Goal: Find contact information: Find contact information

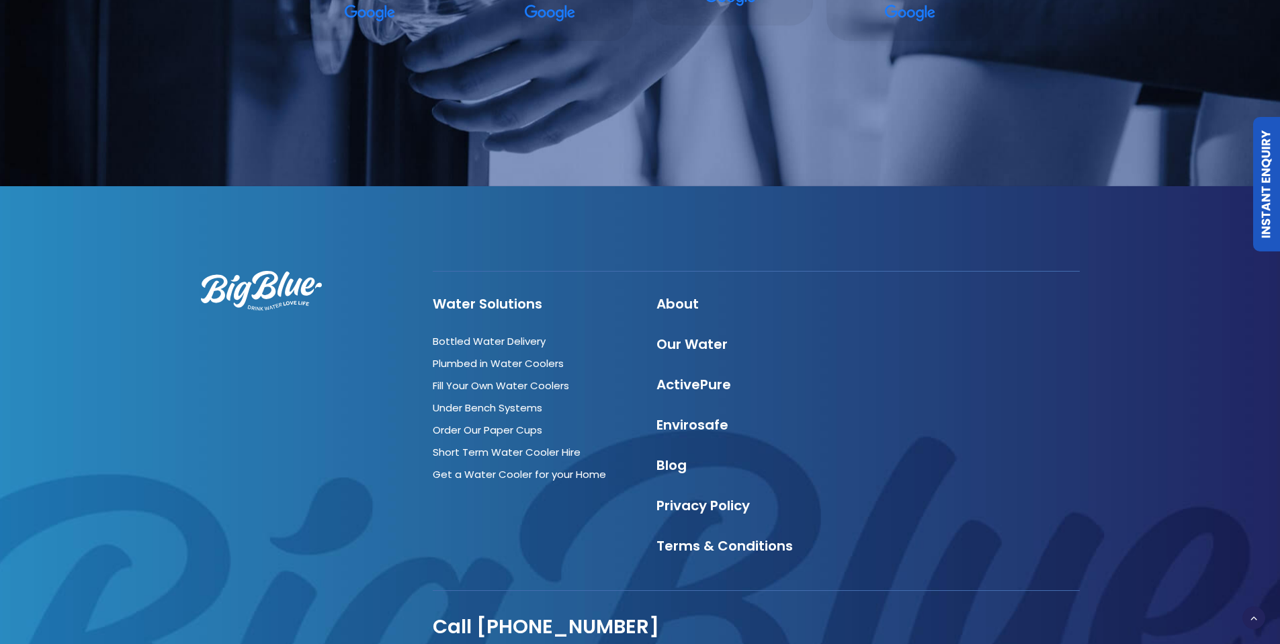
scroll to position [4782, 0]
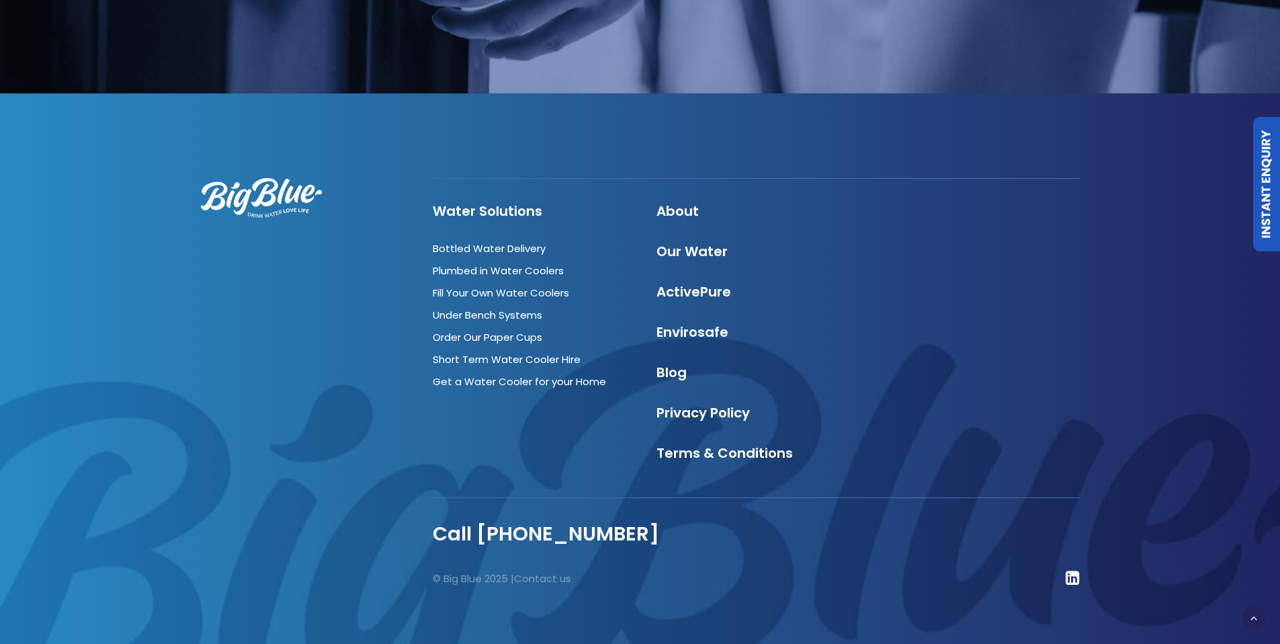
click at [644, 570] on p "© Big Blue 2025 | Contact us" at bounding box center [589, 578] width 312 height 17
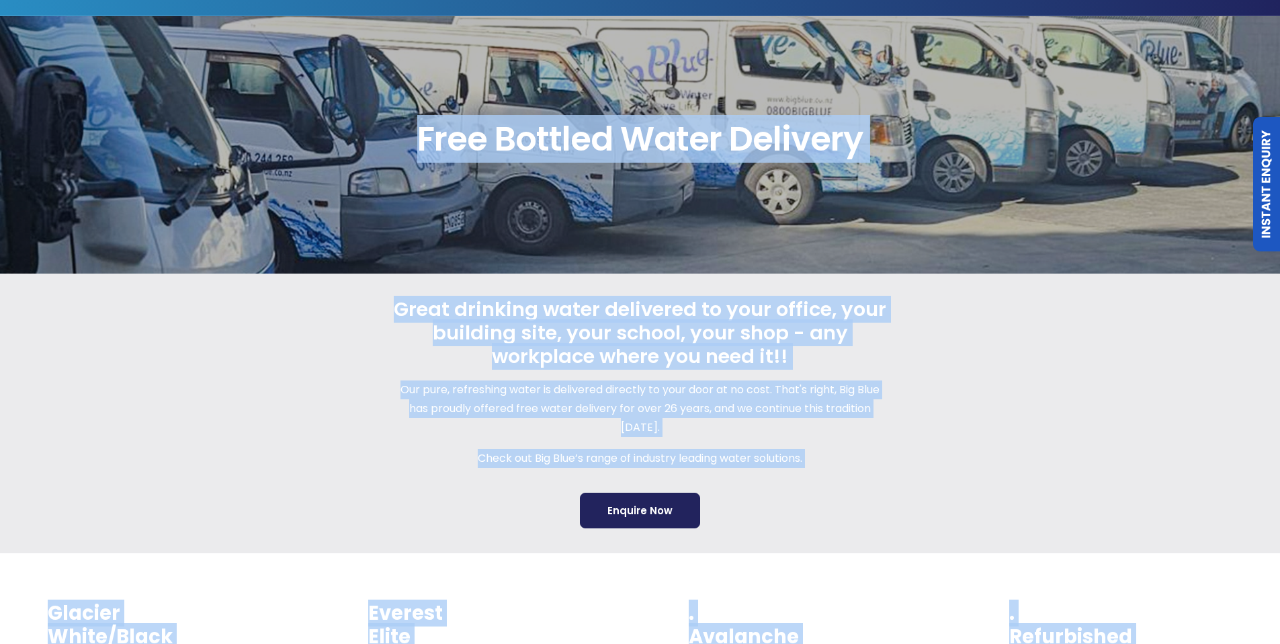
scroll to position [0, 0]
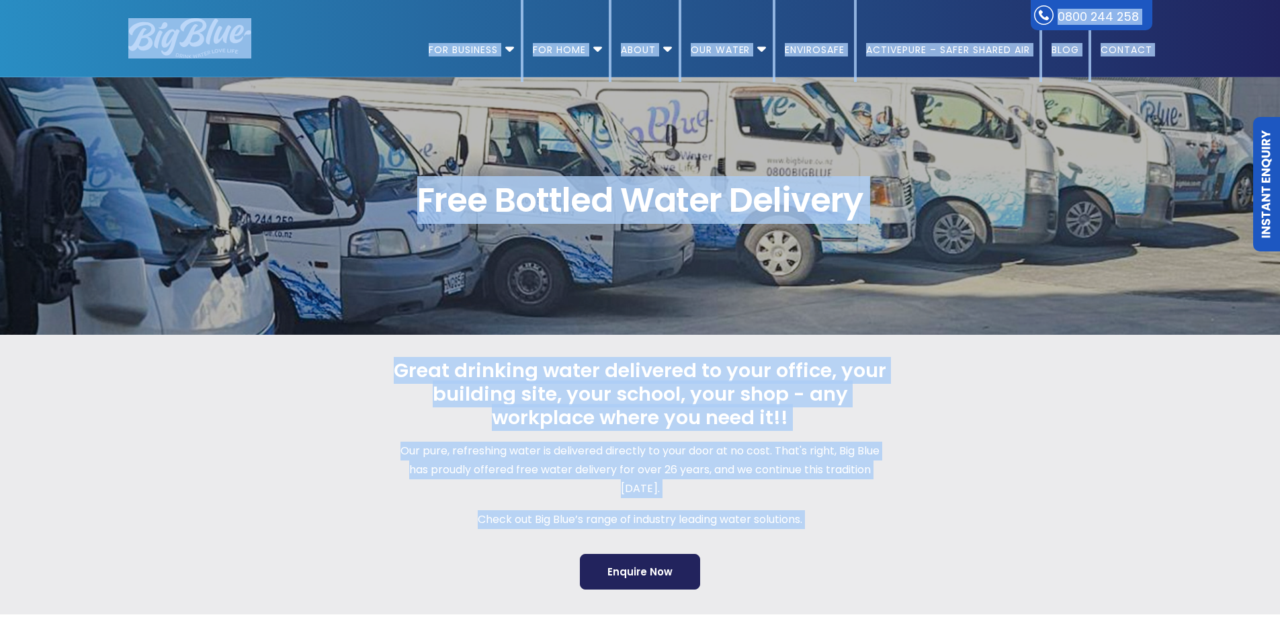
drag, startPoint x: 650, startPoint y: 564, endPoint x: 97, endPoint y: 44, distance: 759.0
copy div "0800 244 258 For Business Bottled Water Delivery Plumbed in Water Coolers Fill …"
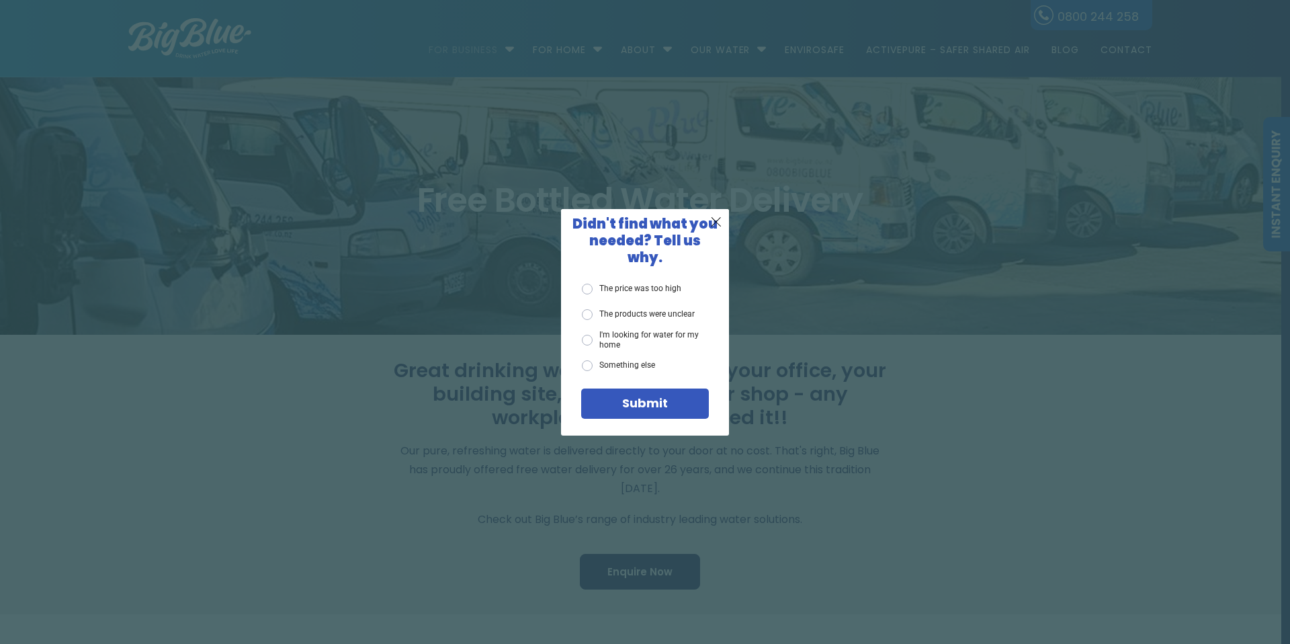
click at [846, 213] on div "X Didn't find what you needed? Tell us why. The price was too high The products…" at bounding box center [645, 322] width 1290 height 644
click at [714, 230] on span "X" at bounding box center [716, 221] width 12 height 17
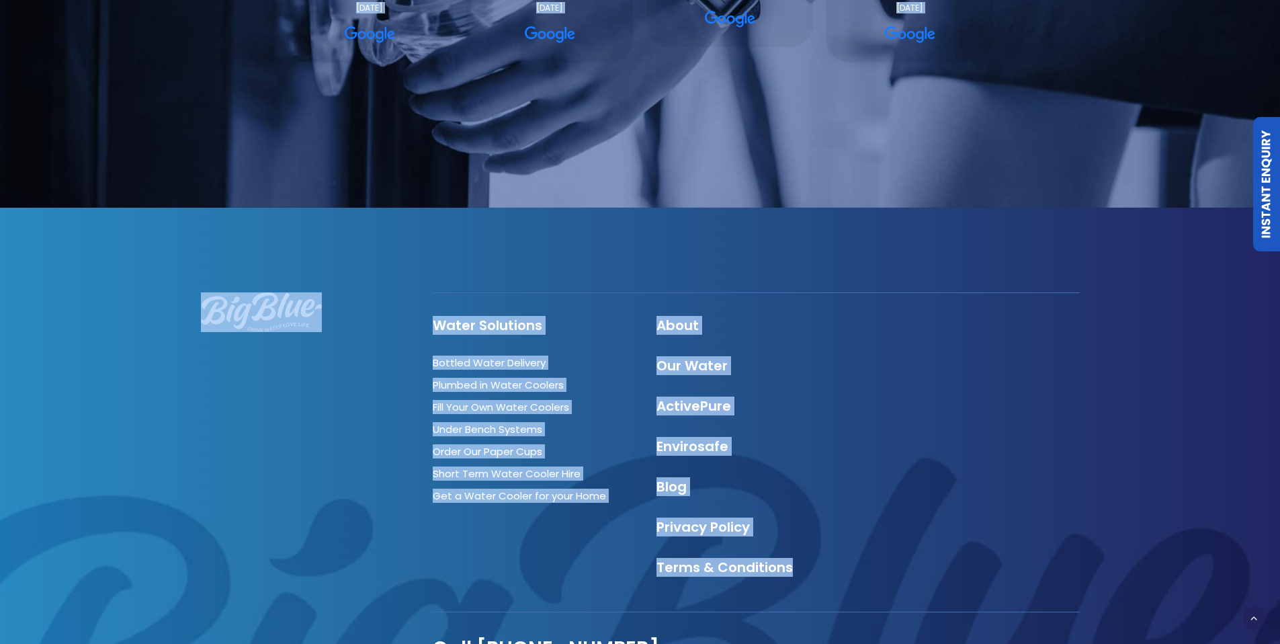
scroll to position [4782, 0]
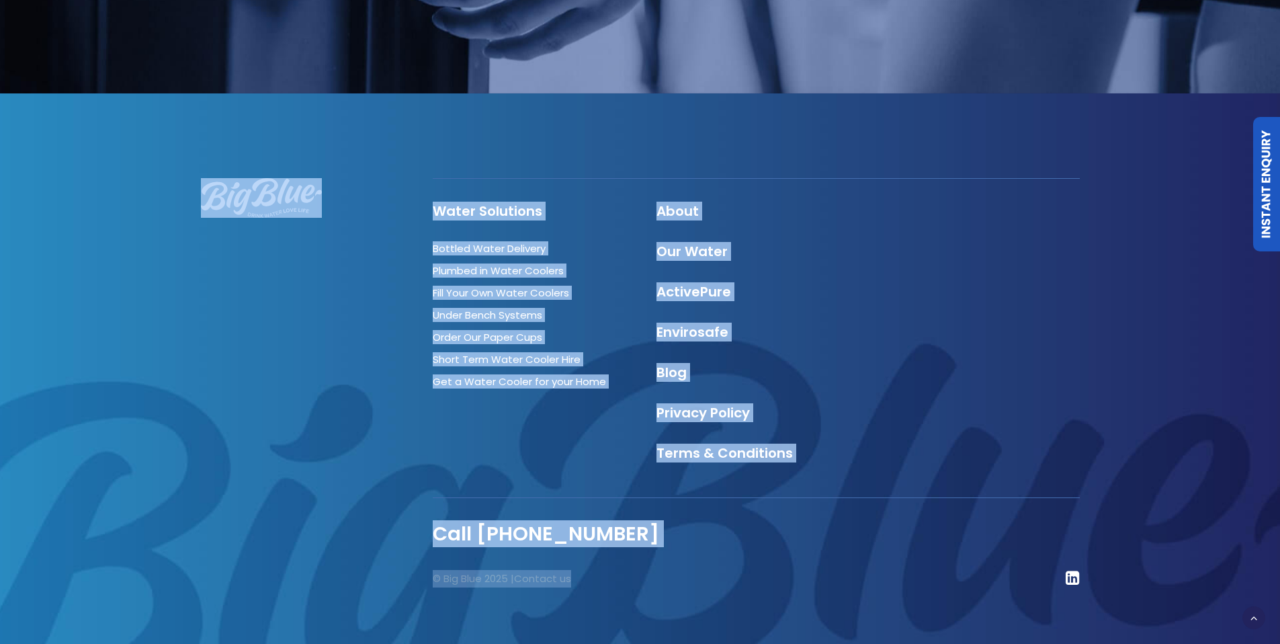
drag, startPoint x: 99, startPoint y: 23, endPoint x: 836, endPoint y: 568, distance: 917.1
copy body "0800 244 258 For Business Bottled Water Delivery Plumbed in Water Coolers Fill …"
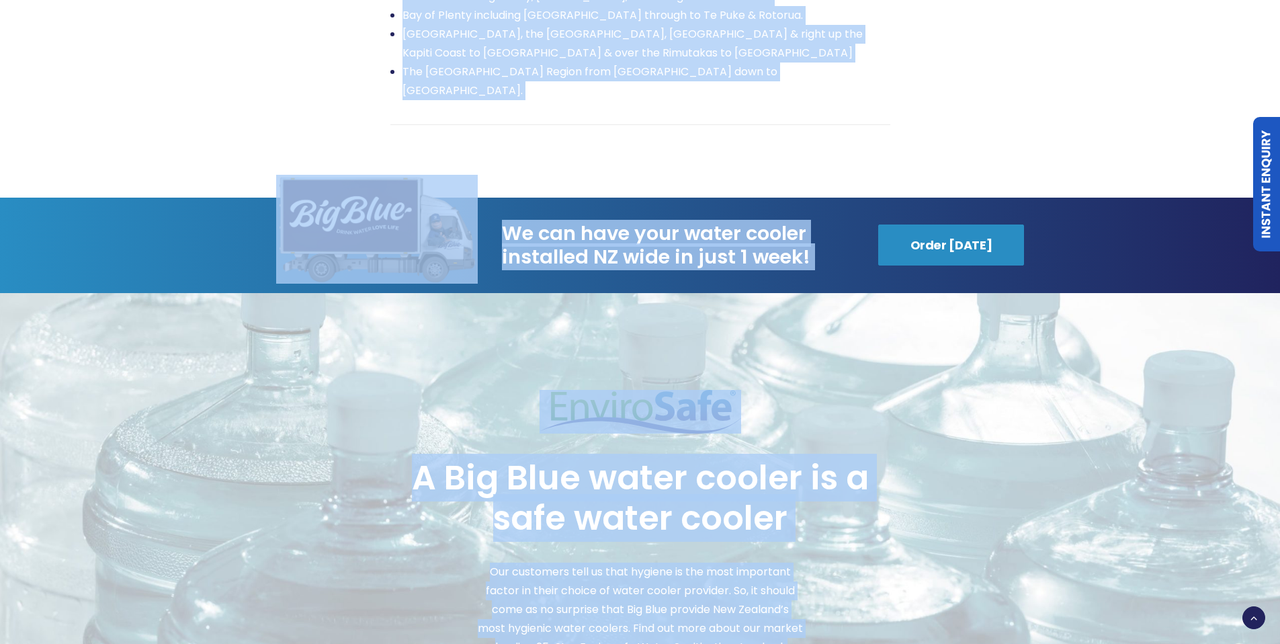
scroll to position [3144, 0]
